Goal: Information Seeking & Learning: Learn about a topic

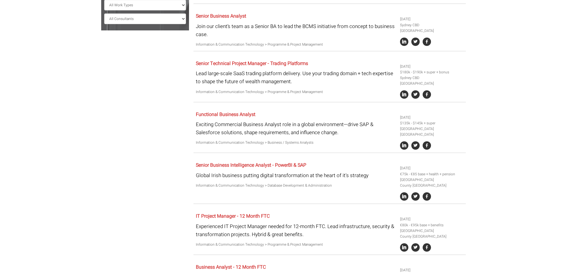
scroll to position [208, 0]
drag, startPoint x: 273, startPoint y: 158, endPoint x: 183, endPoint y: 137, distance: 92.3
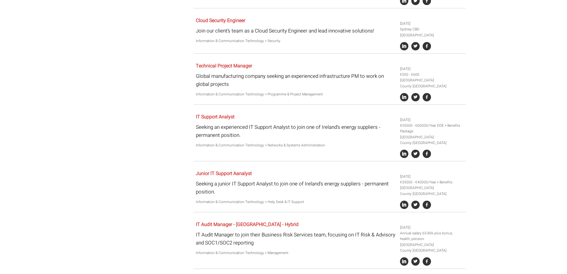
scroll to position [1249, 0]
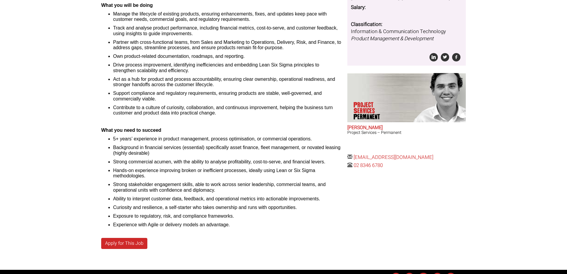
scroll to position [174, 0]
